Goal: Find specific fact: Find specific fact

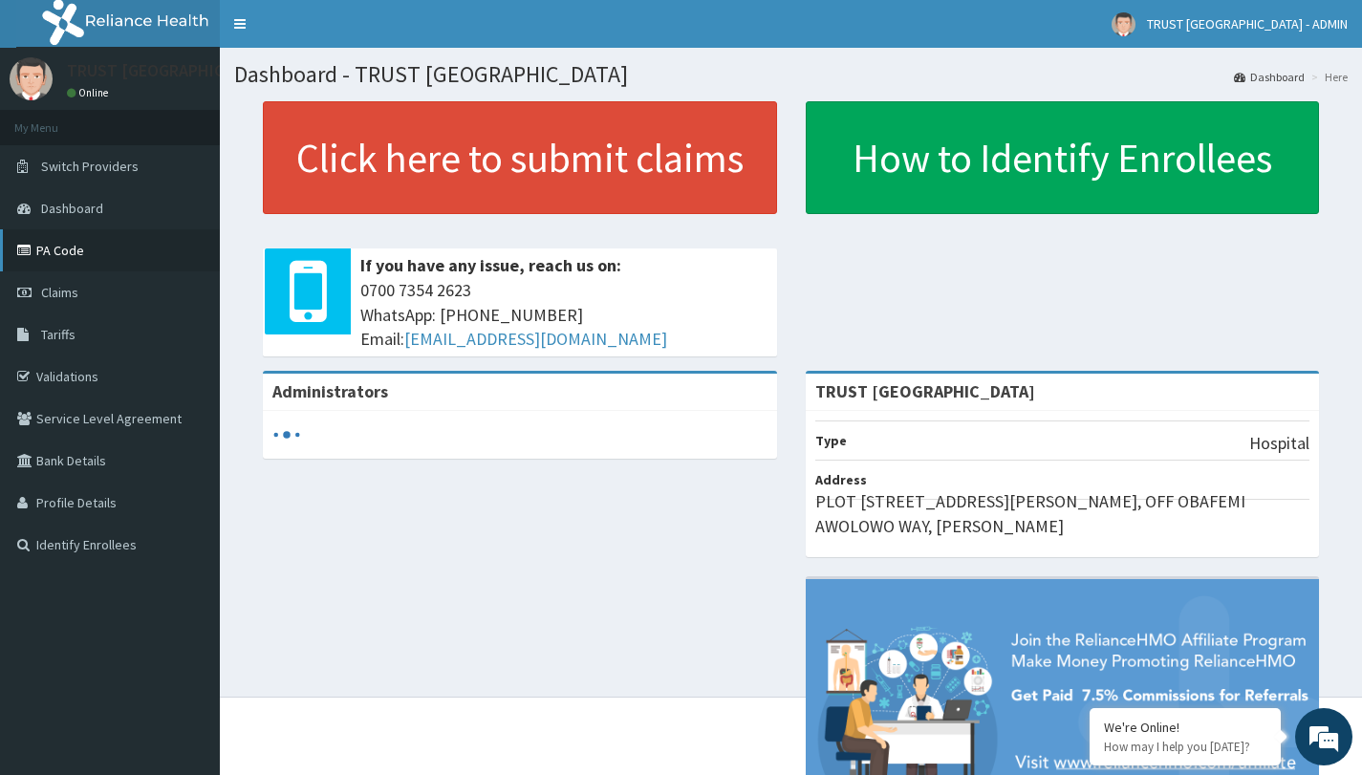
click at [98, 257] on link "PA Code" at bounding box center [110, 250] width 220 height 42
click at [96, 260] on link "PA Code" at bounding box center [110, 250] width 220 height 42
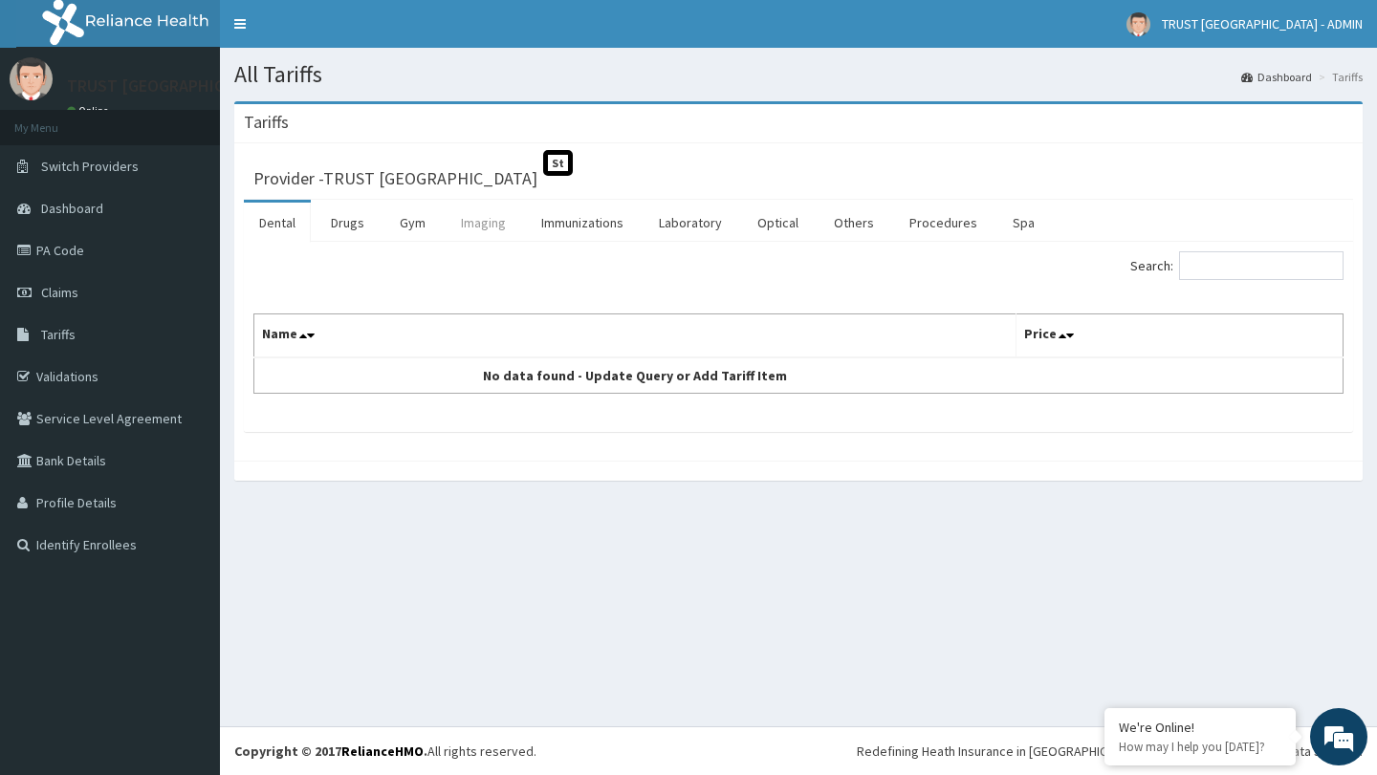
click at [491, 234] on link "Imaging" at bounding box center [483, 223] width 76 height 40
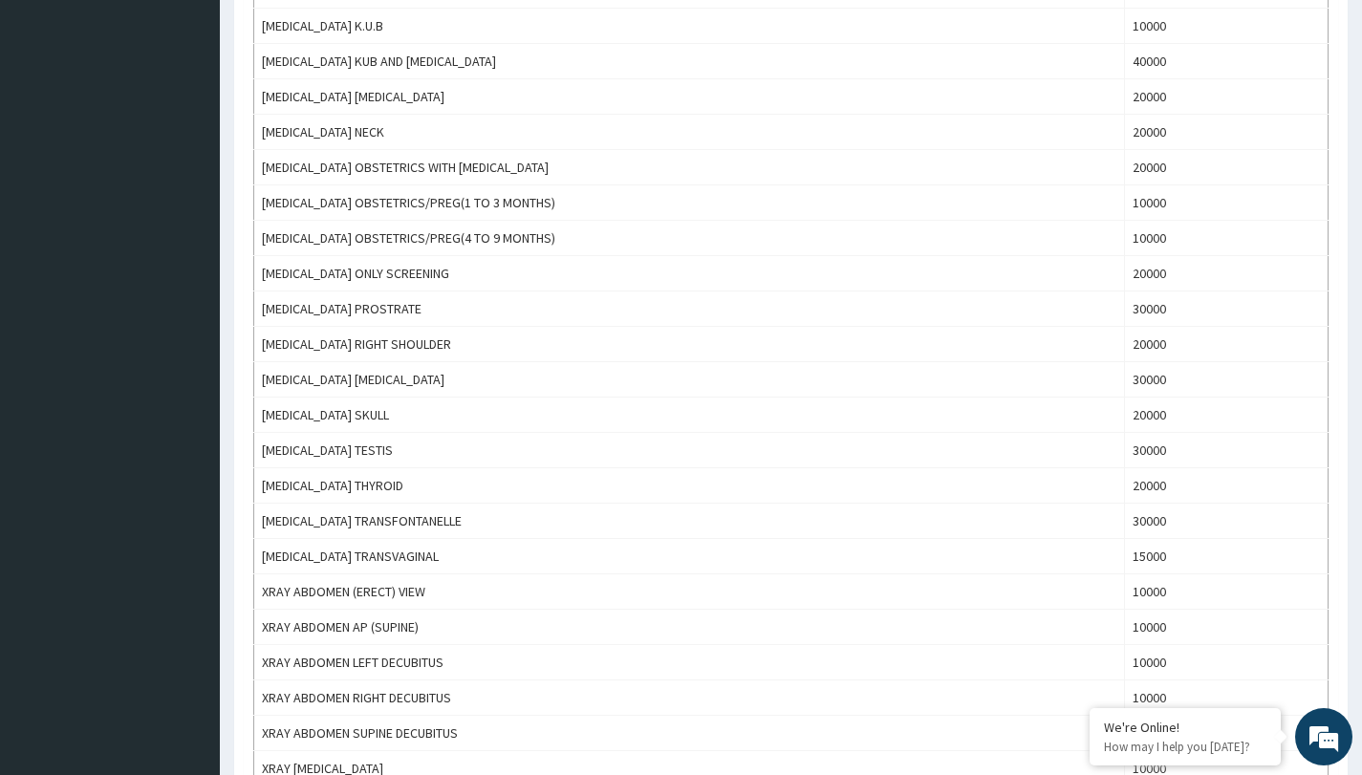
scroll to position [705, 0]
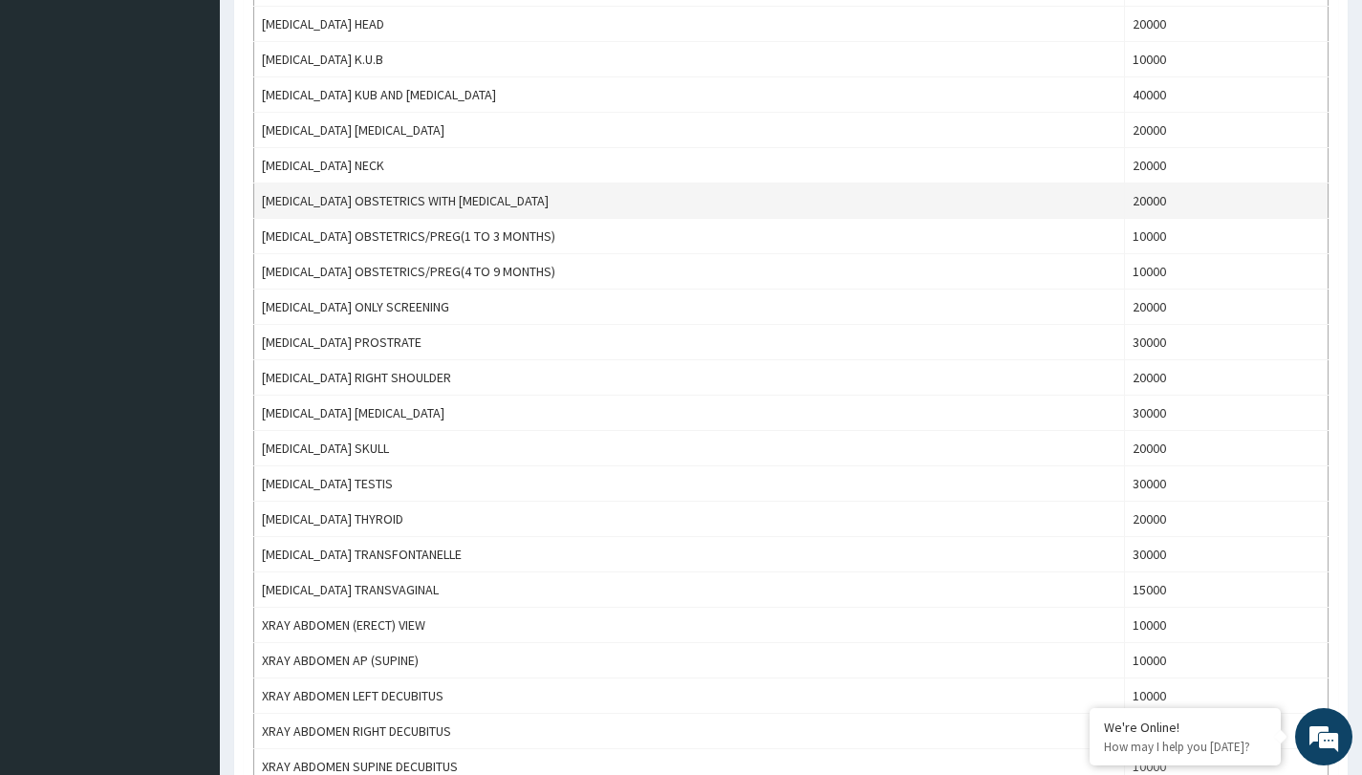
copy td "SONOGRAPHY OBSTETRICS WITH BIOPHYSICAL PROFILE"
drag, startPoint x: 599, startPoint y: 209, endPoint x: 253, endPoint y: 203, distance: 346.1
click at [254, 203] on td "SONOGRAPHY OBSTETRICS WITH BIOPHYSICAL PROFILE" at bounding box center [689, 201] width 871 height 35
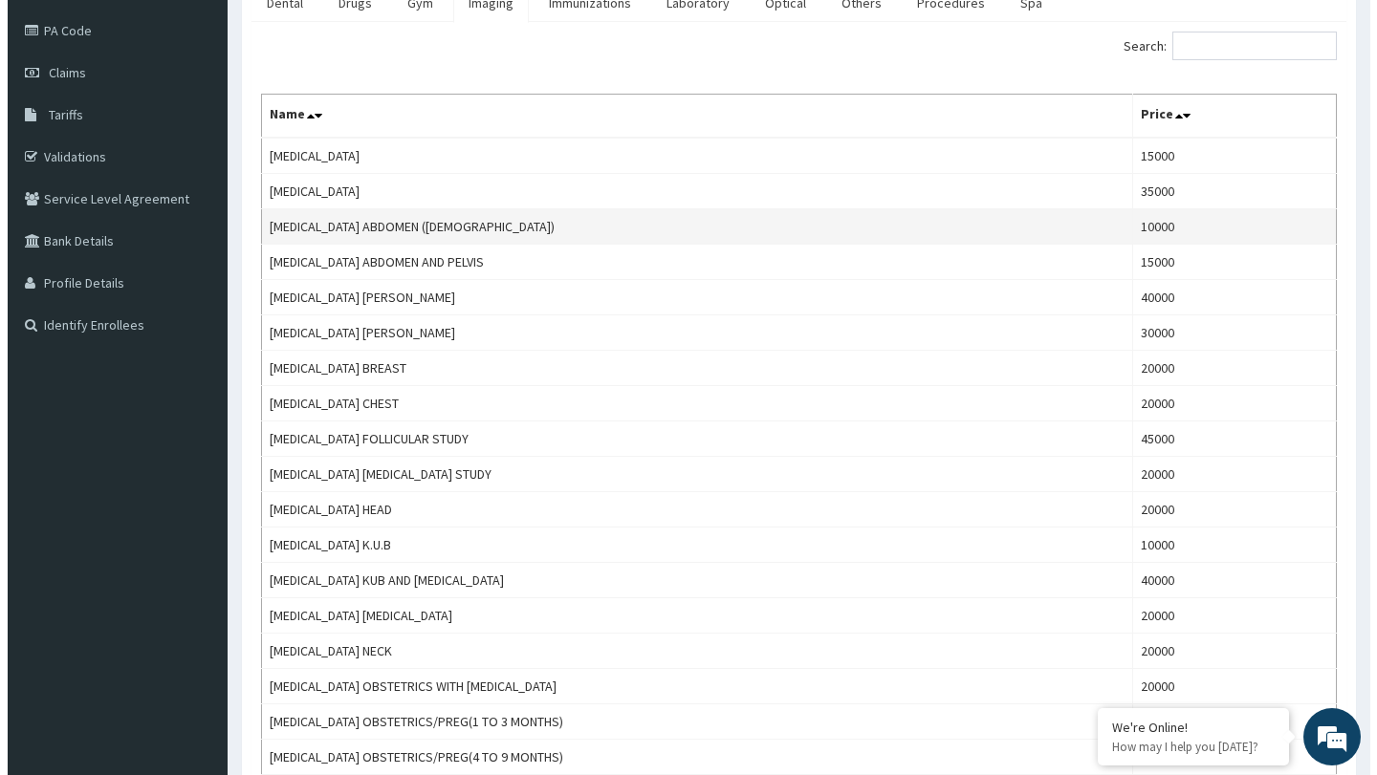
scroll to position [0, 0]
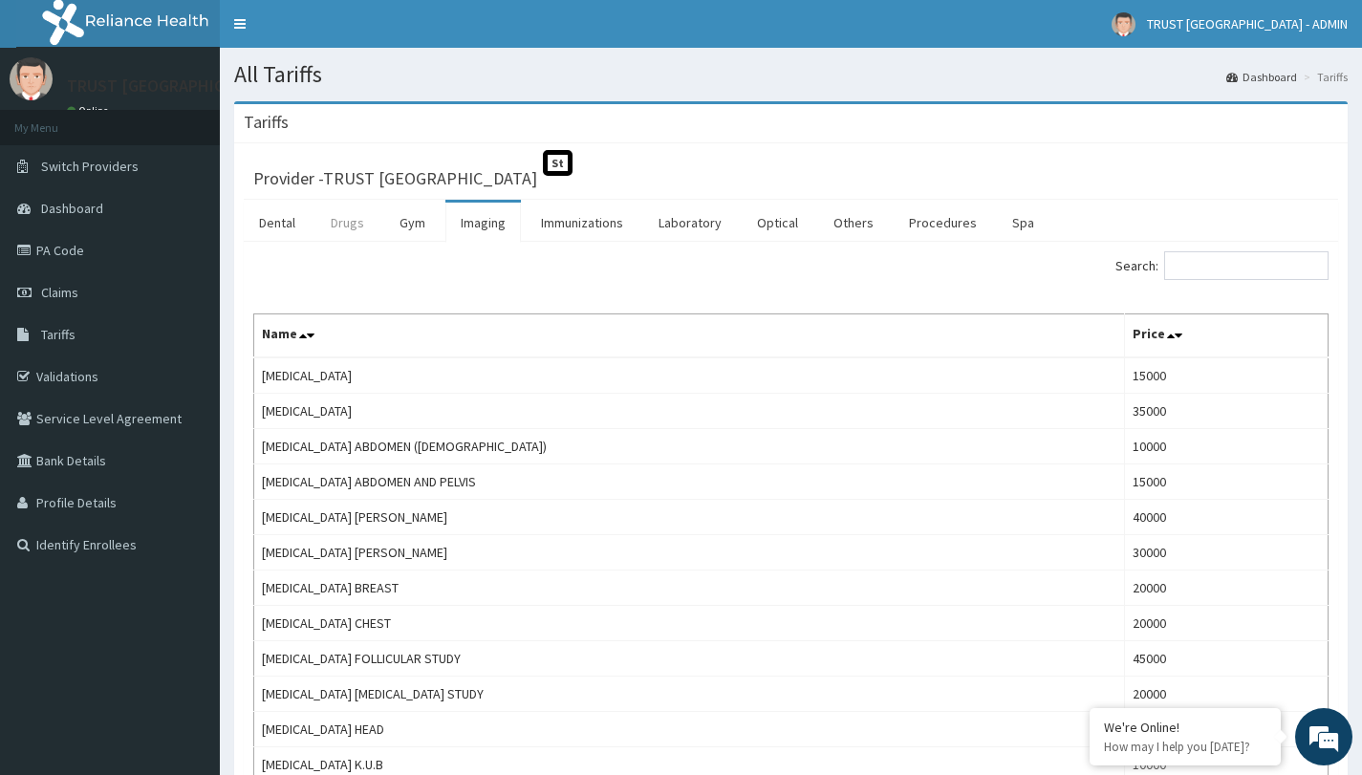
click at [351, 230] on link "Drugs" at bounding box center [347, 223] width 64 height 40
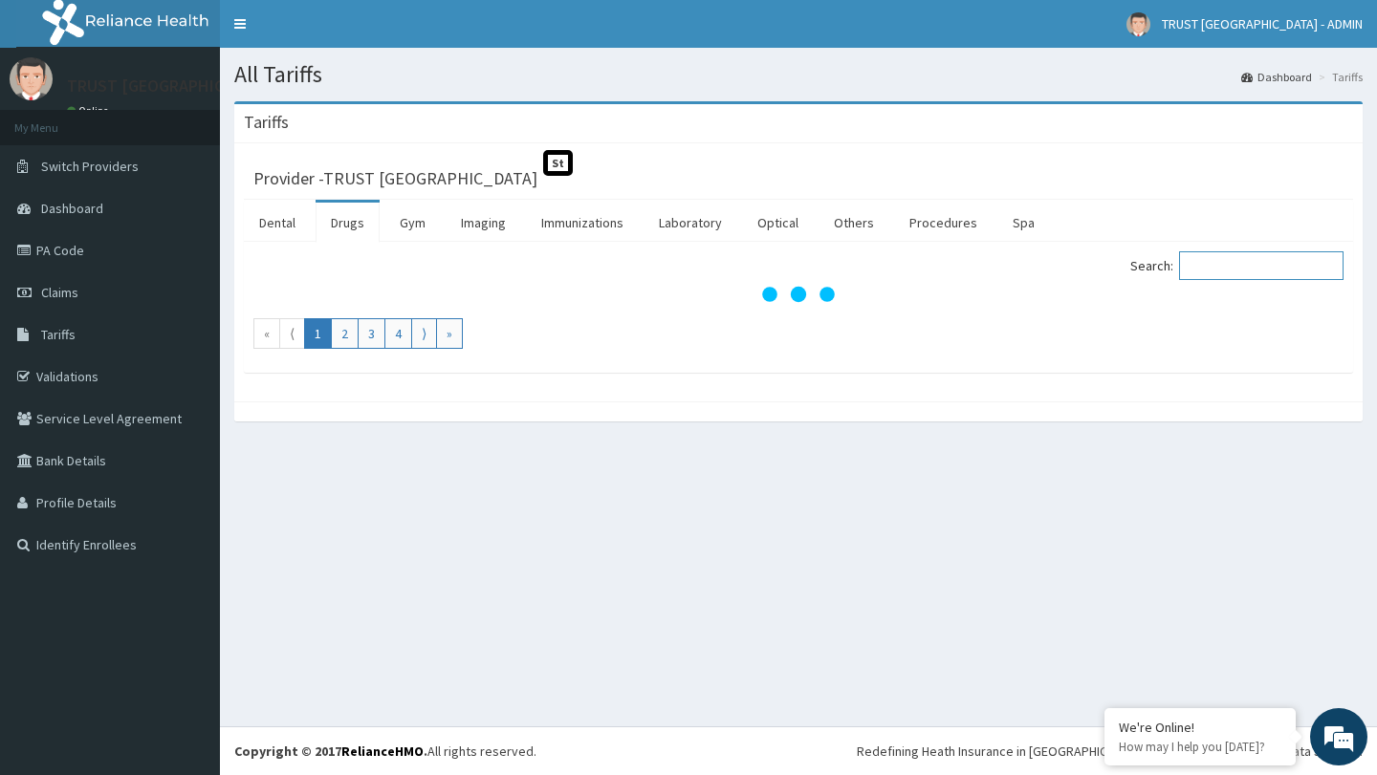
click at [1224, 269] on input "Search:" at bounding box center [1261, 265] width 164 height 29
paste input "DEXAMETHASONE"
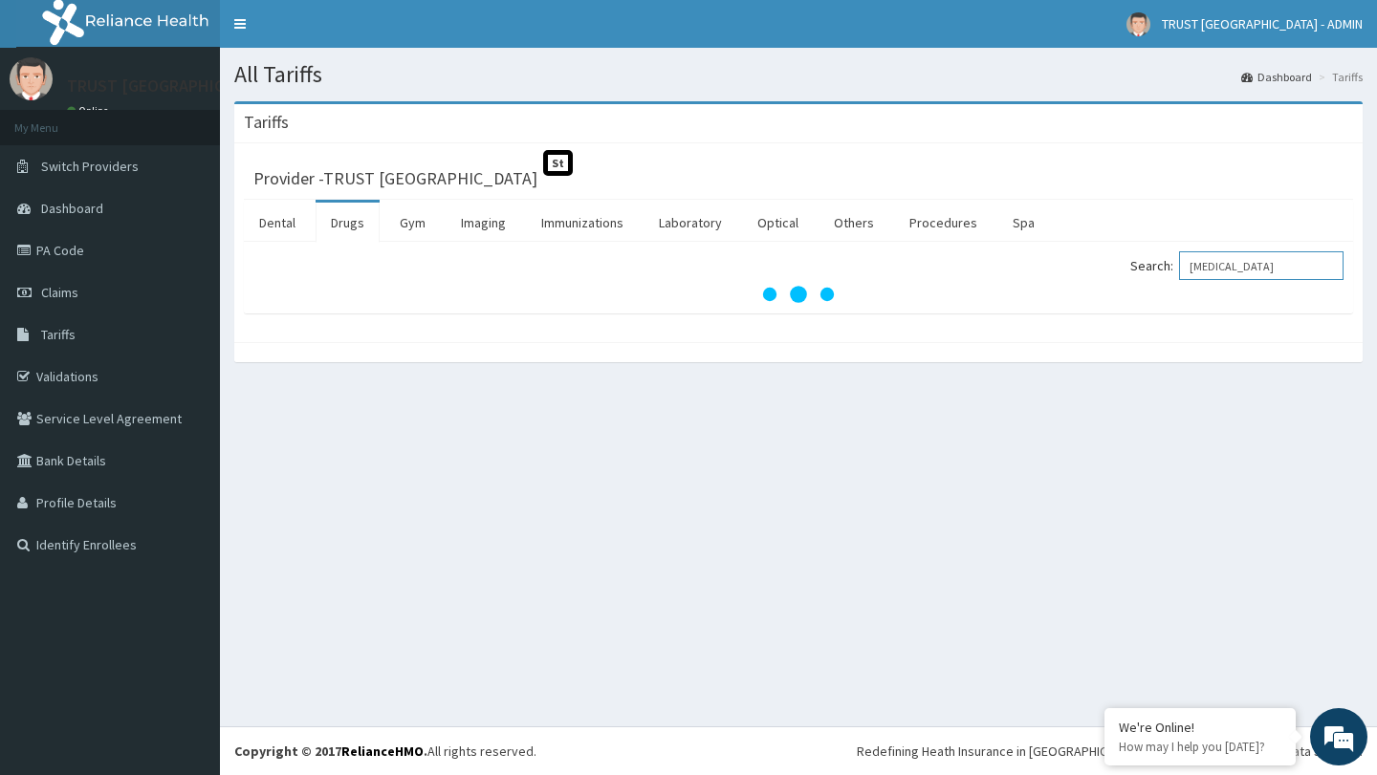
drag, startPoint x: 1298, startPoint y: 266, endPoint x: 1195, endPoint y: 264, distance: 103.3
click at [1195, 264] on input "DEXAMETHASONE" at bounding box center [1261, 265] width 164 height 29
type input "DEXAMETHASONE"
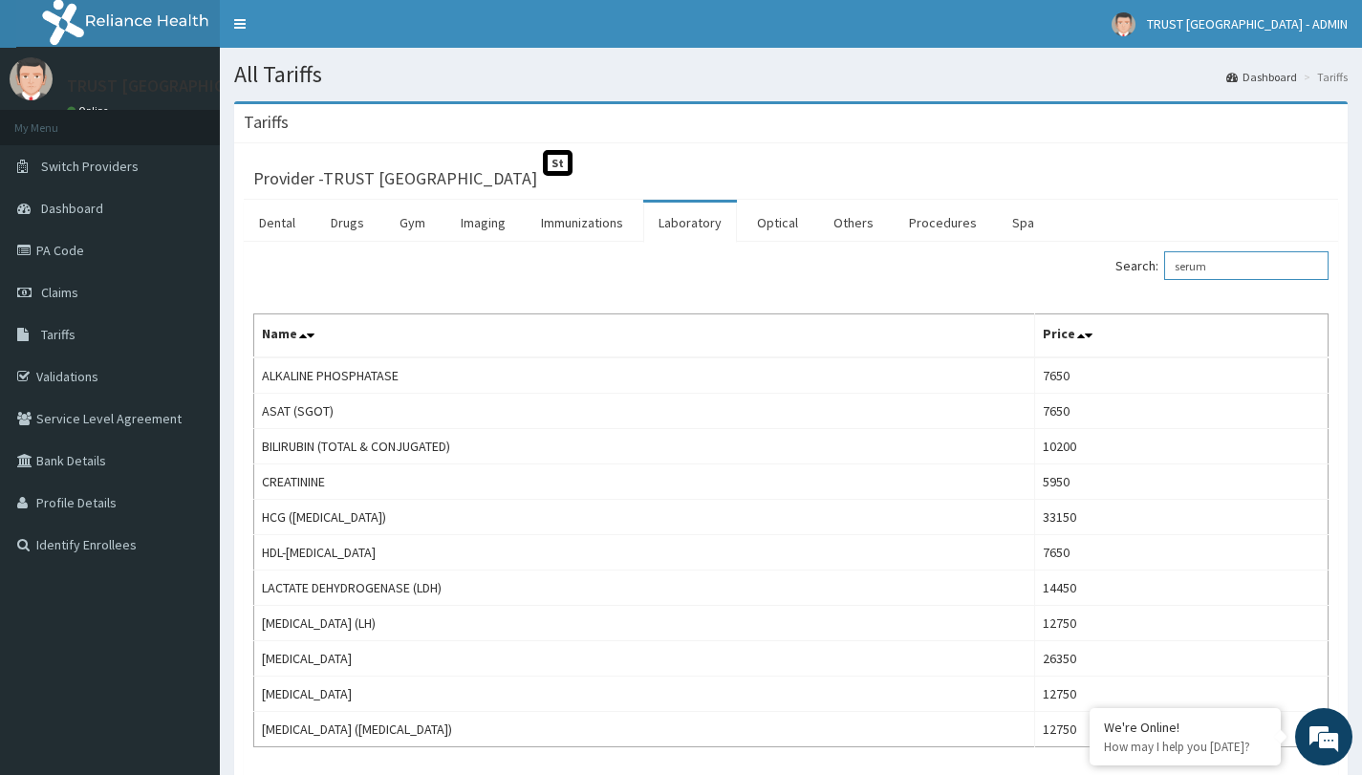
drag, startPoint x: 1236, startPoint y: 271, endPoint x: 1161, endPoint y: 271, distance: 74.6
click at [1161, 271] on label "Search: serum" at bounding box center [1222, 265] width 213 height 29
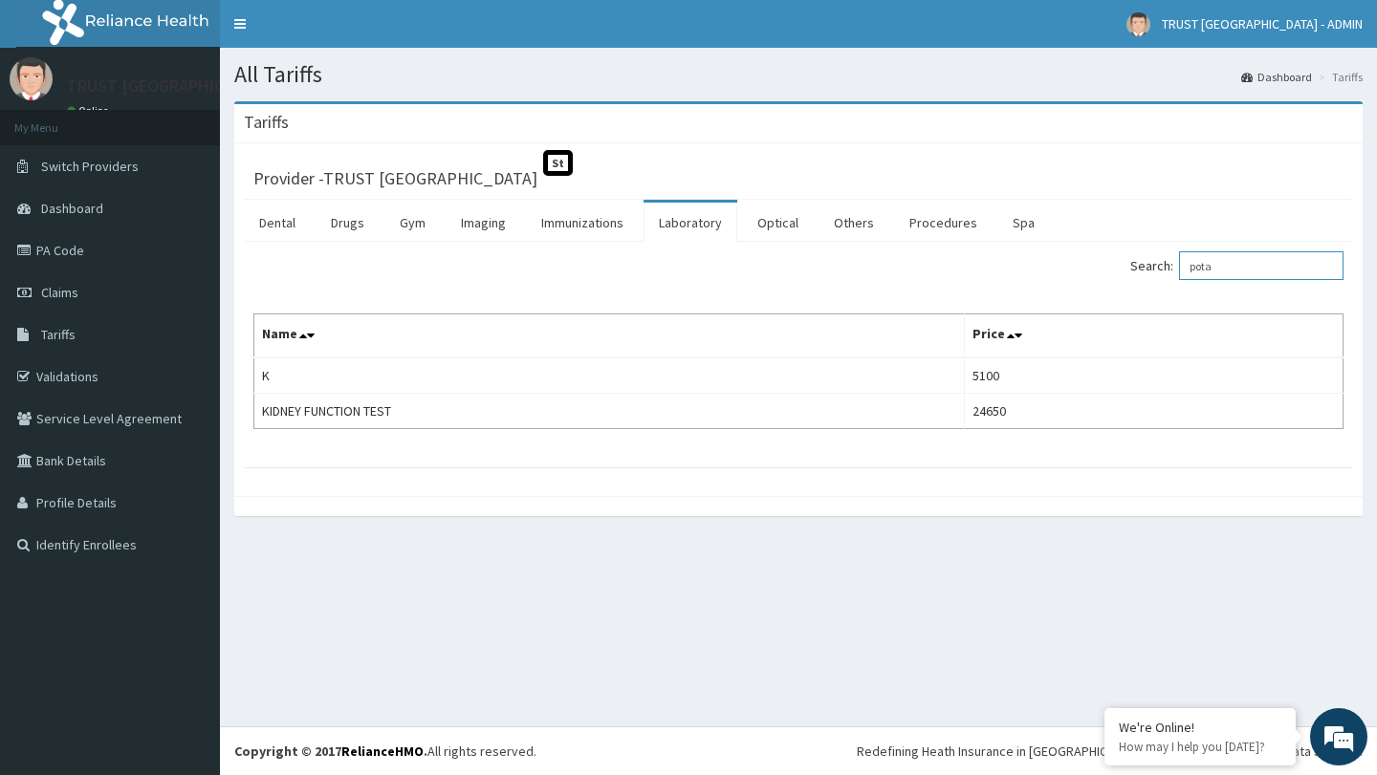
type input "pota"
